Goal: Task Accomplishment & Management: Complete application form

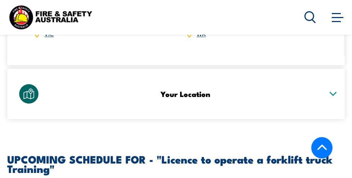
scroll to position [1277, 0]
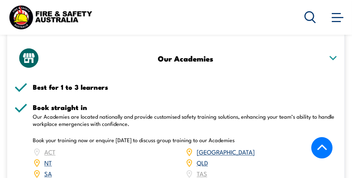
scroll to position [1119, 0]
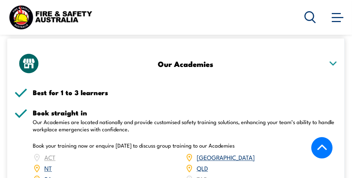
click at [0, 0] on button "ENQUIRE NOW" at bounding box center [0, 0] width 0 height 0
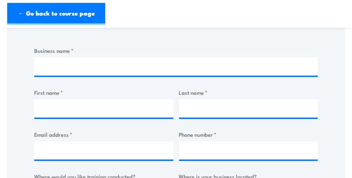
scroll to position [126, 0]
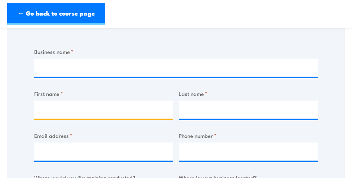
click at [93, 106] on input "First name *" at bounding box center [103, 109] width 139 height 18
type input "Paul"
type input "Elanora State High School"
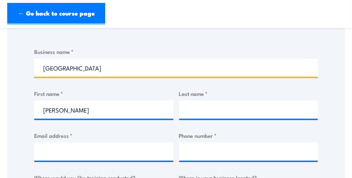
type input "Hayward"
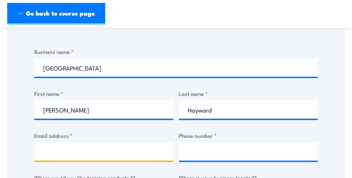
type input "phayw5@eq.edu.au"
type input "55684385"
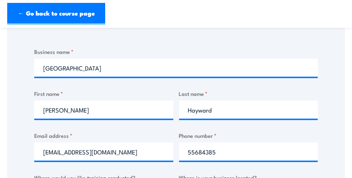
select select "QLD"
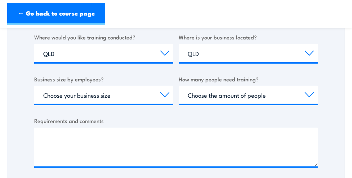
scroll to position [266, 0]
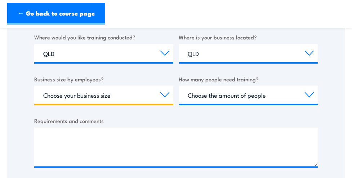
click at [163, 95] on select "Choose your business size 1 to 19 20 to 199 200+" at bounding box center [103, 95] width 139 height 18
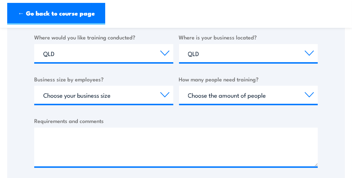
click at [178, 120] on label "Requirements and comments" at bounding box center [176, 120] width 284 height 8
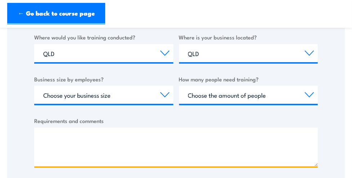
click at [178, 127] on textarea "Requirements and comments" at bounding box center [176, 146] width 284 height 39
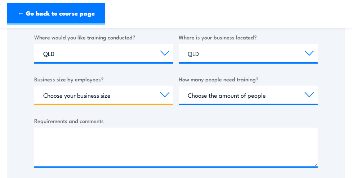
click at [163, 93] on select "Choose your business size 1 to 19 20 to 199 200+" at bounding box center [103, 95] width 139 height 18
select select "20 to 199"
click at [34, 86] on select "Choose your business size 1 to 19 20 to 199 200+" at bounding box center [103, 95] width 139 height 18
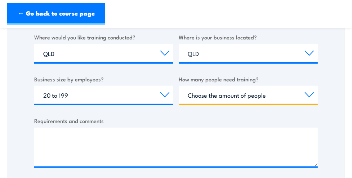
click at [310, 93] on select "Choose the amount of people 1 to 4 5 to 19 20+" at bounding box center [248, 95] width 139 height 18
select select "1 to 4"
click at [179, 86] on select "Choose the amount of people 1 to 4 5 to 19 20+" at bounding box center [248, 95] width 139 height 18
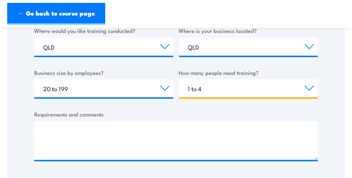
scroll to position [274, 0]
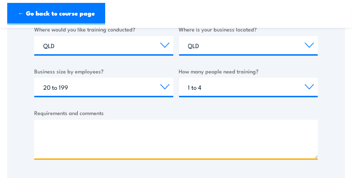
click at [74, 128] on textarea "Requirements and comments" at bounding box center [176, 138] width 284 height 39
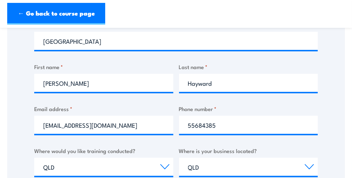
scroll to position [133, 0]
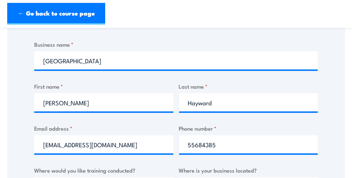
type textarea "Does this course allow mw to operate a Forklift Truck all over Australia."
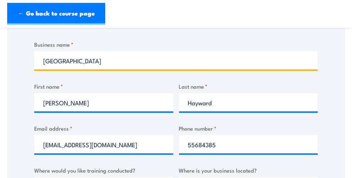
drag, startPoint x: 114, startPoint y: 61, endPoint x: -8, endPoint y: 58, distance: 121.6
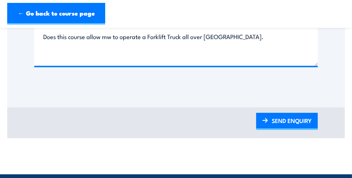
scroll to position [373, 0]
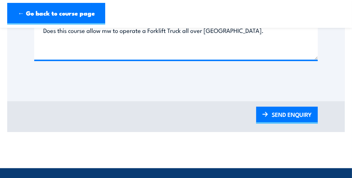
click at [282, 112] on link "SEND ENQUIRY" at bounding box center [288, 114] width 62 height 17
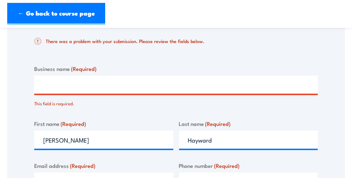
scroll to position [138, 0]
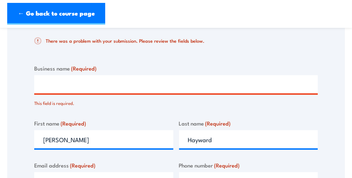
click at [103, 84] on input "Business name (Required)" at bounding box center [176, 84] width 284 height 18
type input "Elanora State High School"
click at [132, 64] on label "Business name (Required)" at bounding box center [176, 68] width 284 height 8
click at [132, 75] on input "Elanora State High School" at bounding box center [176, 84] width 284 height 18
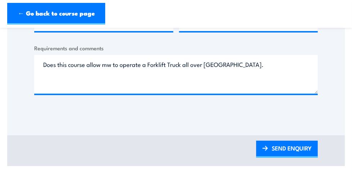
scroll to position [380, 0]
click at [282, 147] on link "SEND ENQUIRY" at bounding box center [288, 148] width 62 height 17
click at [294, 145] on link "SEND ENQUIRY" at bounding box center [288, 148] width 62 height 17
click at [285, 145] on link "SEND ENQUIRY" at bounding box center [288, 148] width 62 height 17
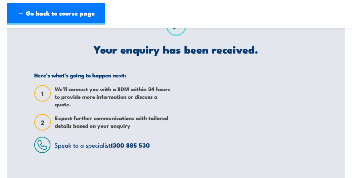
scroll to position [57, 0]
